Goal: Task Accomplishment & Management: Manage account settings

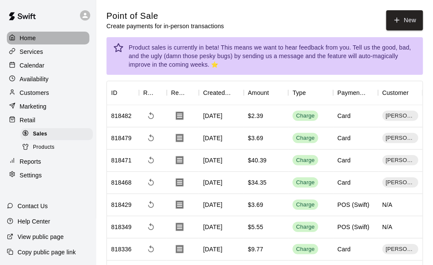
click at [29, 39] on p "Home" at bounding box center [28, 38] width 16 height 9
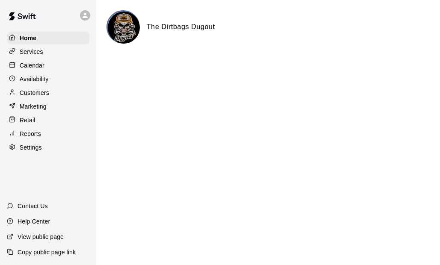
click at [31, 95] on p "Customers" at bounding box center [34, 92] width 29 height 9
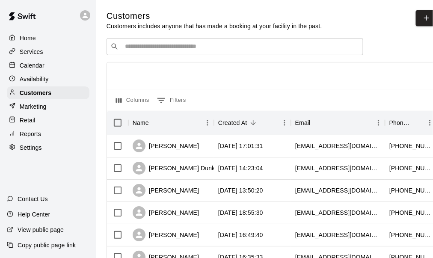
click at [213, 47] on input "Search customers by name or email" at bounding box center [240, 46] width 237 height 9
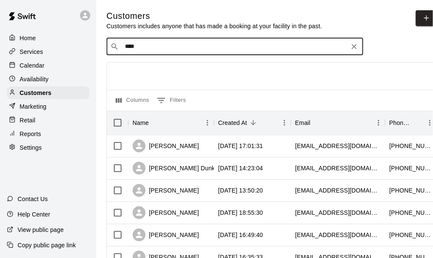
type input "*****"
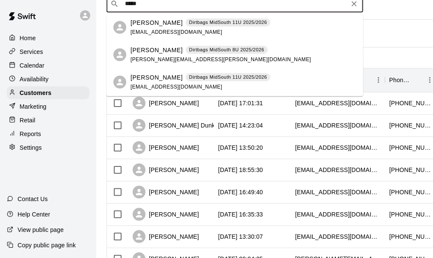
click at [159, 27] on p "Giorgio Bates" at bounding box center [156, 22] width 52 height 9
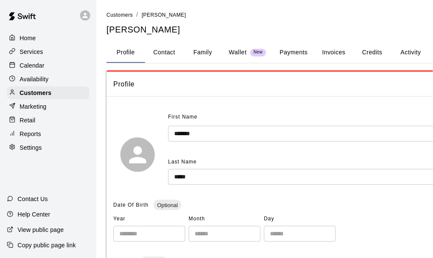
click at [289, 50] on button "Payments" at bounding box center [293, 52] width 41 height 21
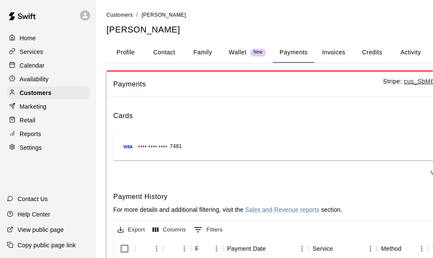
click at [164, 50] on button "Contact" at bounding box center [164, 52] width 38 height 21
select select "**"
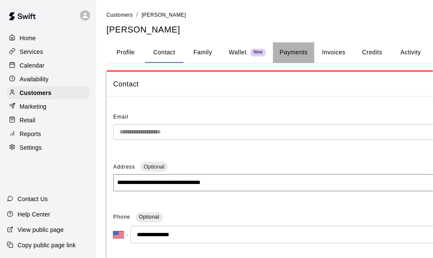
drag, startPoint x: 295, startPoint y: 49, endPoint x: 248, endPoint y: 258, distance: 214.1
click at [295, 49] on button "Payments" at bounding box center [293, 52] width 41 height 21
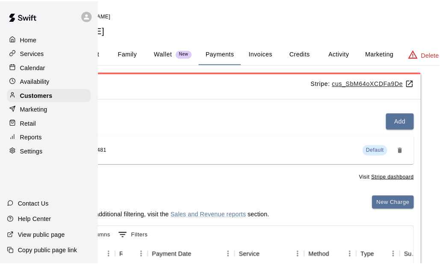
scroll to position [0, 79]
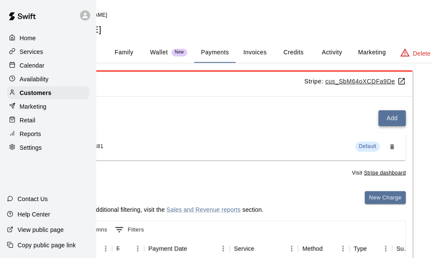
click at [390, 118] on button "Add" at bounding box center [391, 118] width 27 height 16
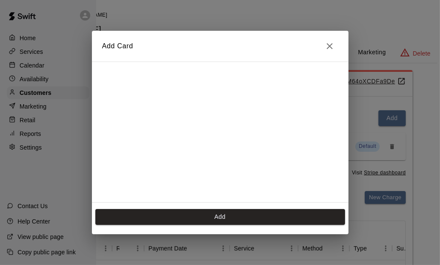
click at [148, 44] on h2 "Add Card" at bounding box center [220, 46] width 256 height 31
drag, startPoint x: 176, startPoint y: 47, endPoint x: 261, endPoint y: 51, distance: 84.7
click at [261, 51] on h2 "Add Card" at bounding box center [220, 46] width 256 height 31
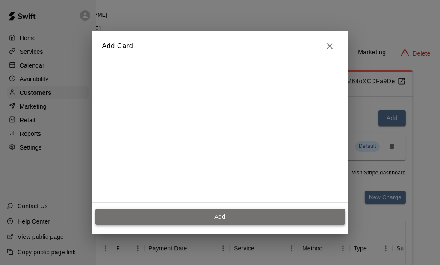
click at [202, 215] on button "Add" at bounding box center [220, 217] width 250 height 16
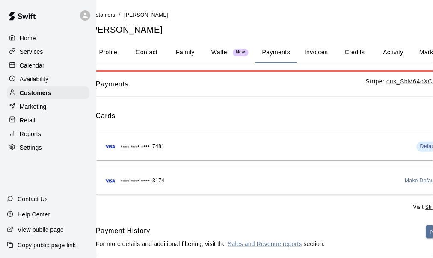
scroll to position [0, 14]
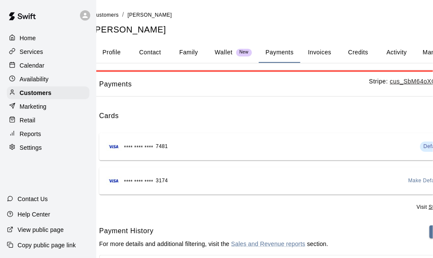
click at [415, 181] on span "Make Default" at bounding box center [424, 181] width 32 height 9
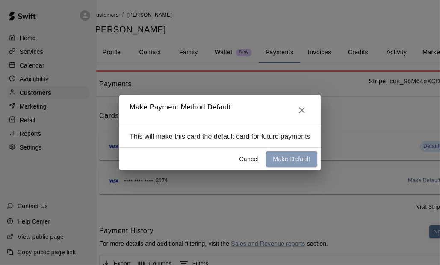
click at [274, 159] on button "Make Default" at bounding box center [291, 159] width 51 height 16
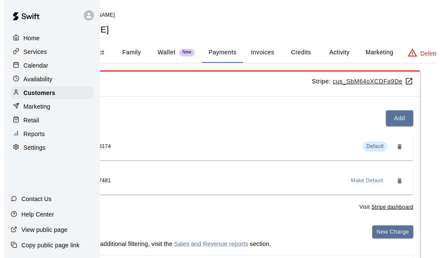
scroll to position [0, 77]
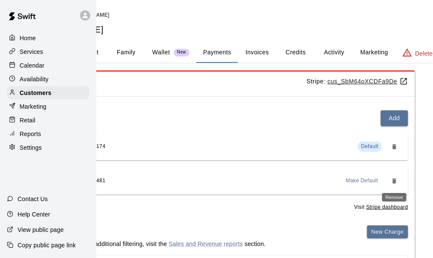
click at [393, 180] on icon "Remove" at bounding box center [394, 180] width 4 height 5
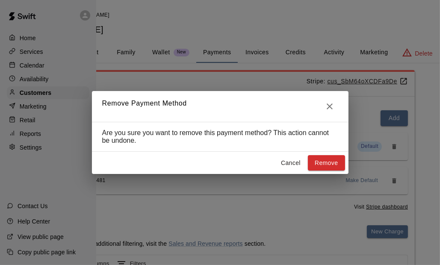
click at [316, 162] on button "Remove" at bounding box center [326, 163] width 37 height 16
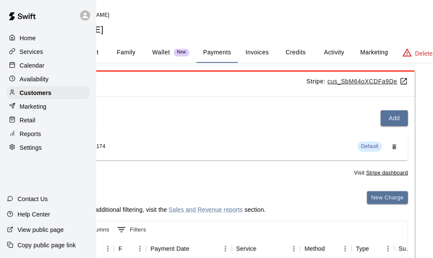
click at [375, 146] on span "Default" at bounding box center [370, 146] width 18 height 6
click at [131, 54] on button "Family" at bounding box center [126, 52] width 38 height 21
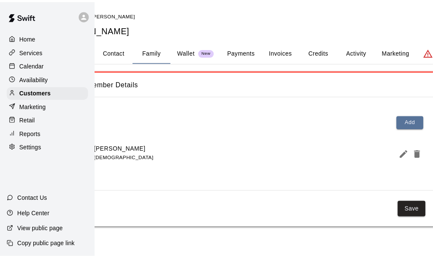
scroll to position [0, 0]
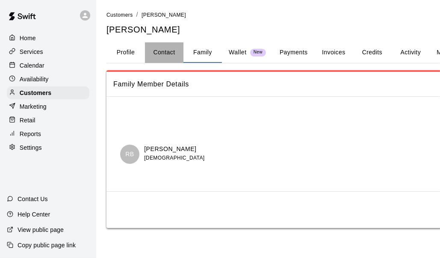
click at [172, 53] on button "Contact" at bounding box center [164, 52] width 38 height 21
select select "**"
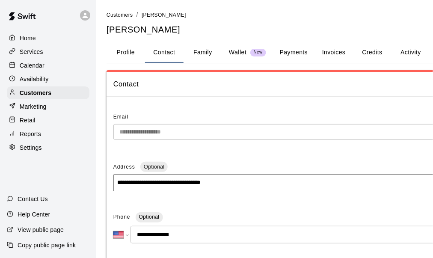
drag, startPoint x: 182, startPoint y: 233, endPoint x: 145, endPoint y: 242, distance: 38.4
click at [145, 242] on input "**********" at bounding box center [300, 235] width 340 height 18
click at [298, 54] on button "Payments" at bounding box center [293, 52] width 41 height 21
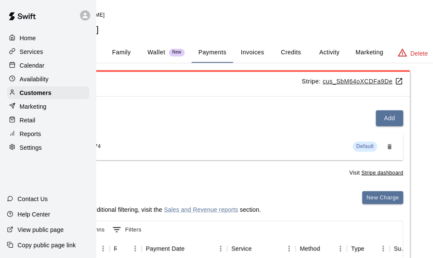
scroll to position [0, 86]
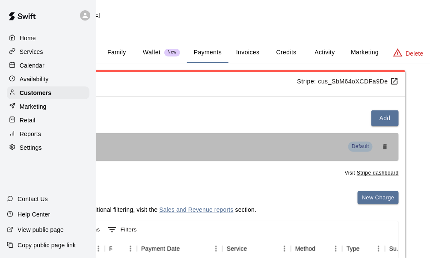
click at [357, 148] on span "Default" at bounding box center [360, 146] width 24 height 9
click at [306, 143] on div "**** **** **** 3174 Default" at bounding box center [212, 147] width 357 height 14
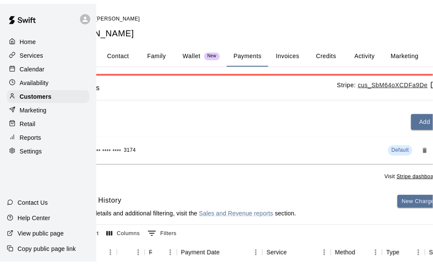
scroll to position [0, 0]
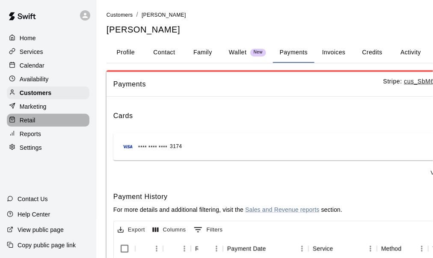
click at [28, 117] on div "Retail" at bounding box center [48, 120] width 83 height 13
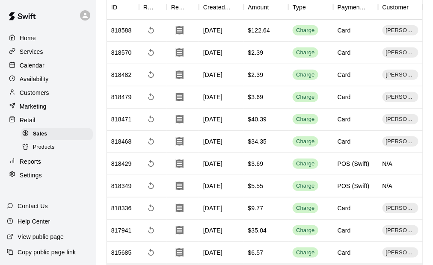
scroll to position [131, 0]
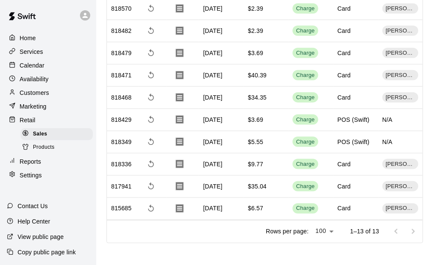
scroll to position [175, 0]
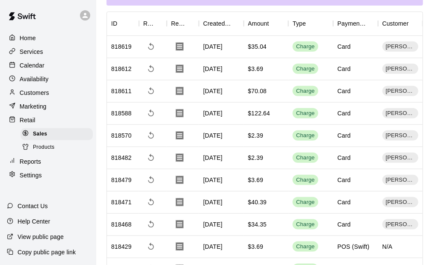
scroll to position [197, 0]
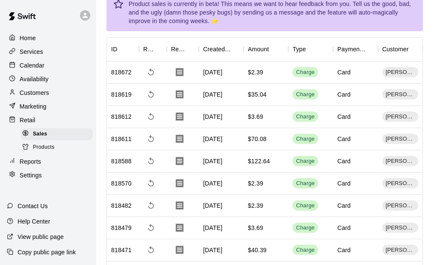
scroll to position [6, 0]
